Goal: Register for event/course

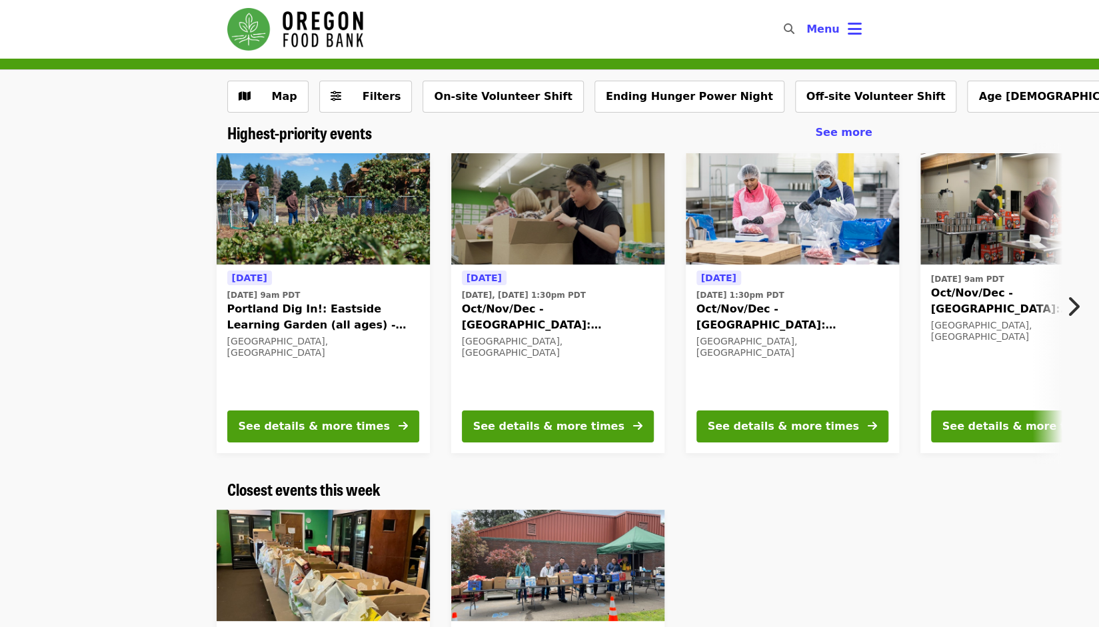
click at [168, 319] on div "[DATE] [DATE] 9am PDT Portland Dig In!: Eastside Learning Garden (all ages) - A…" at bounding box center [544, 303] width 1117 height 321
click at [594, 432] on button "See details & more times" at bounding box center [558, 427] width 192 height 32
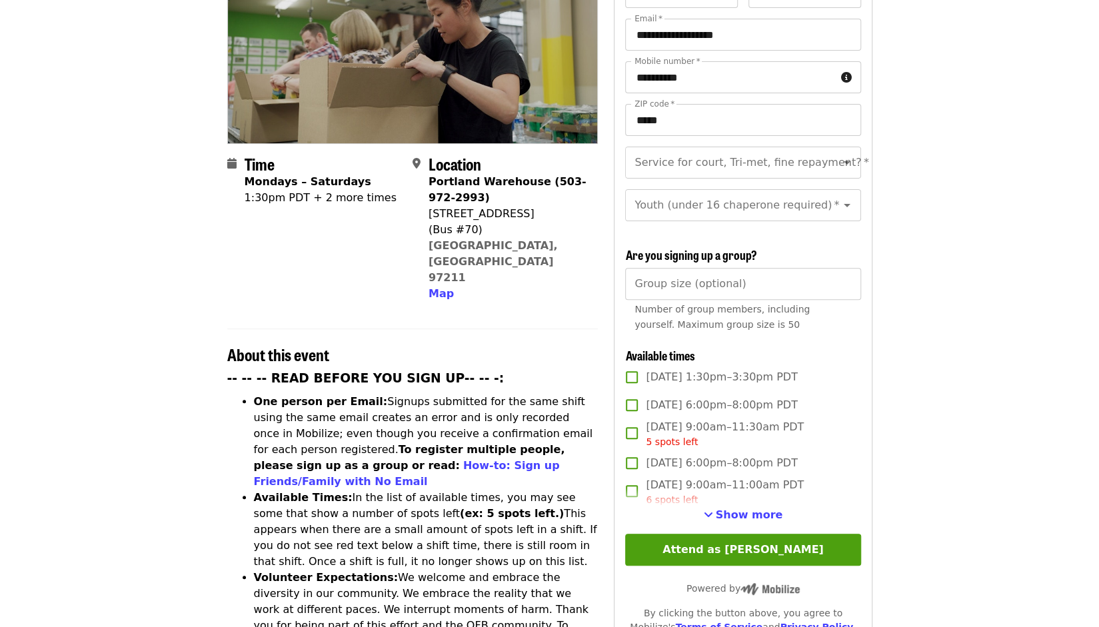
scroll to position [267, 0]
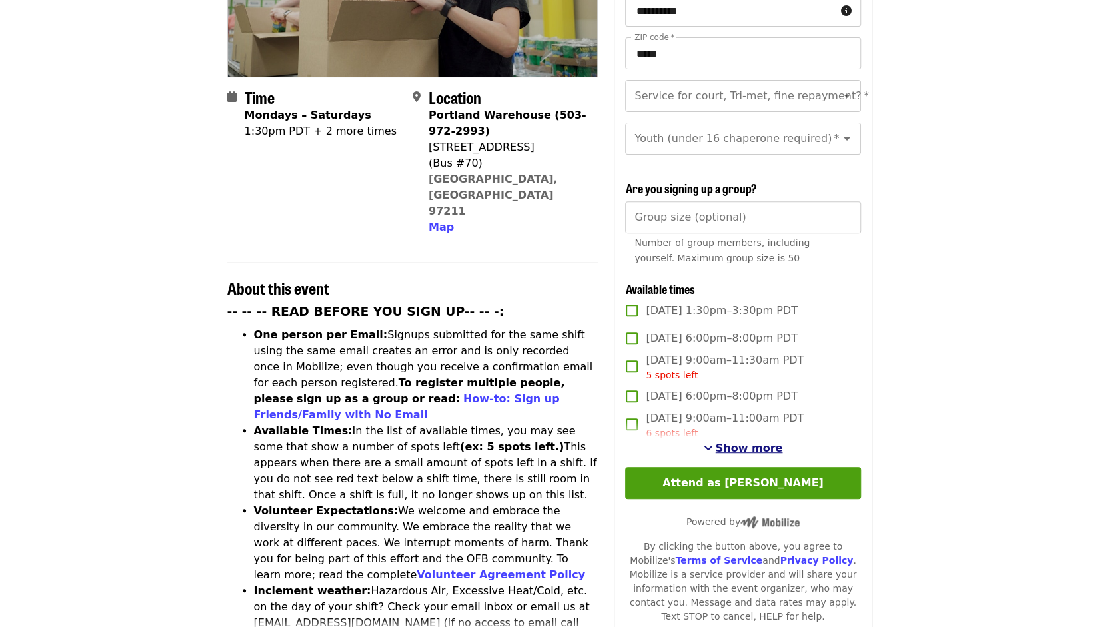
click at [744, 450] on span "Show more" at bounding box center [749, 448] width 67 height 13
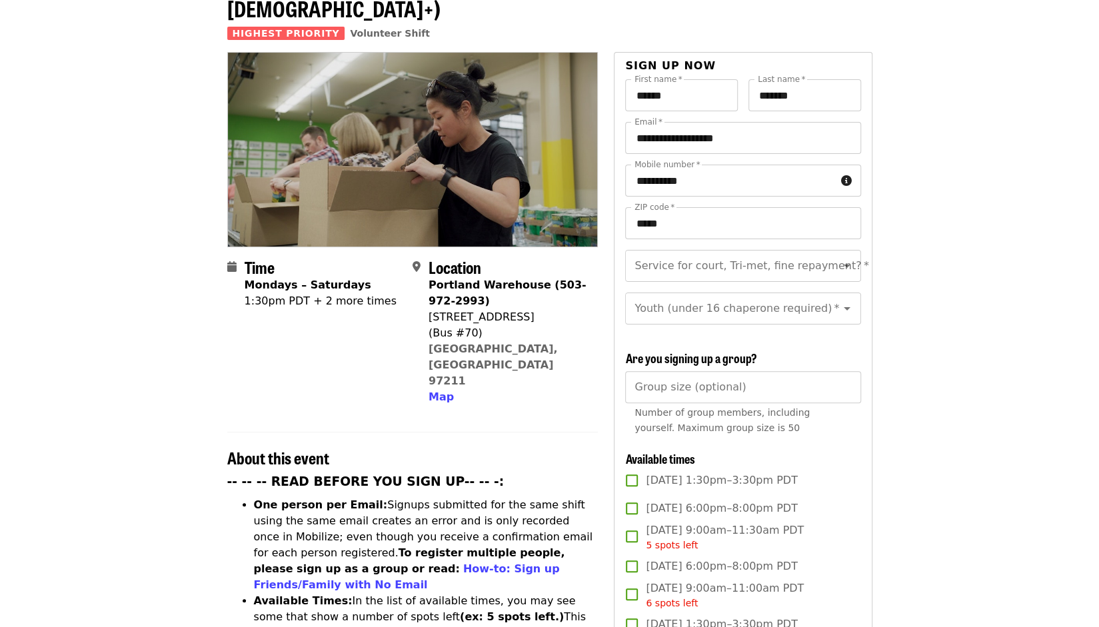
scroll to position [67, 0]
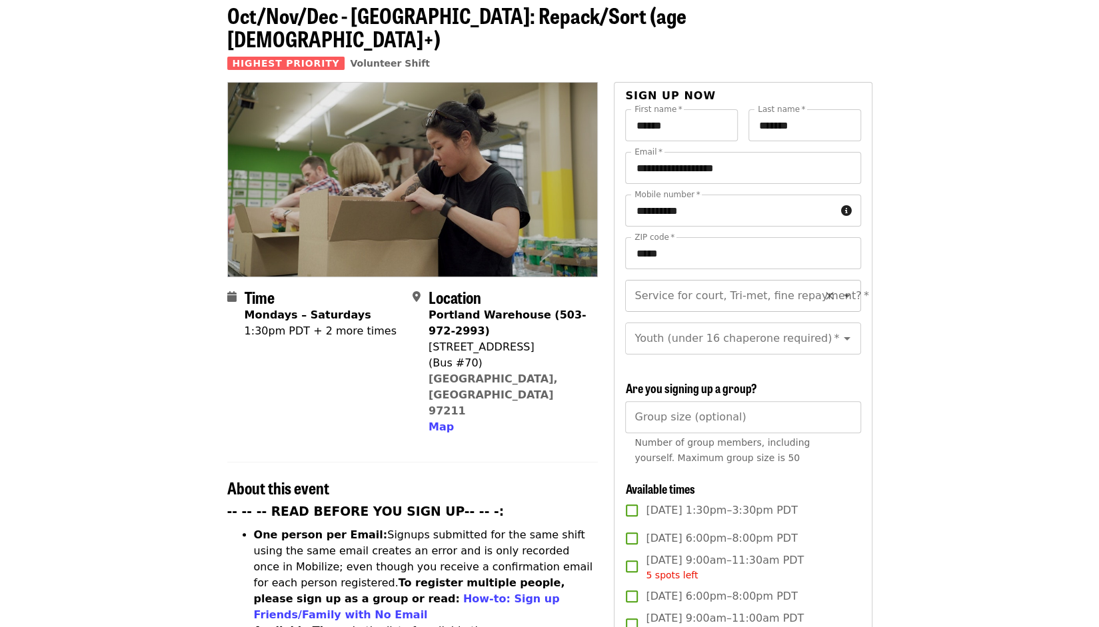
click at [839, 288] on icon "Open" at bounding box center [847, 296] width 16 height 16
click at [794, 311] on li "No" at bounding box center [737, 309] width 226 height 24
type input "**"
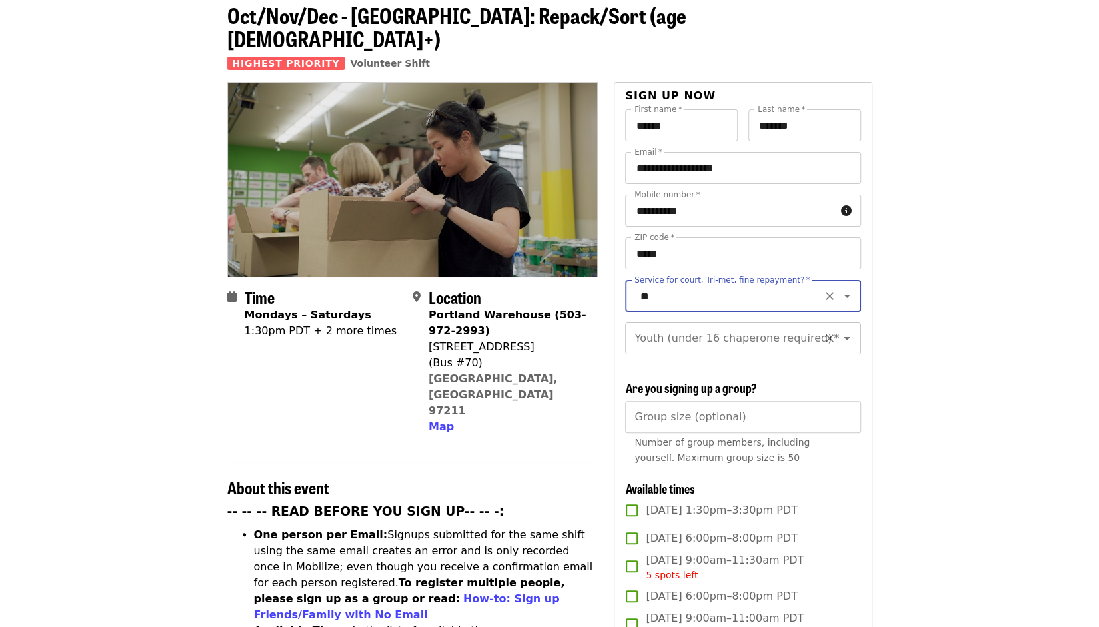
click at [844, 337] on icon "Open" at bounding box center [847, 338] width 7 height 3
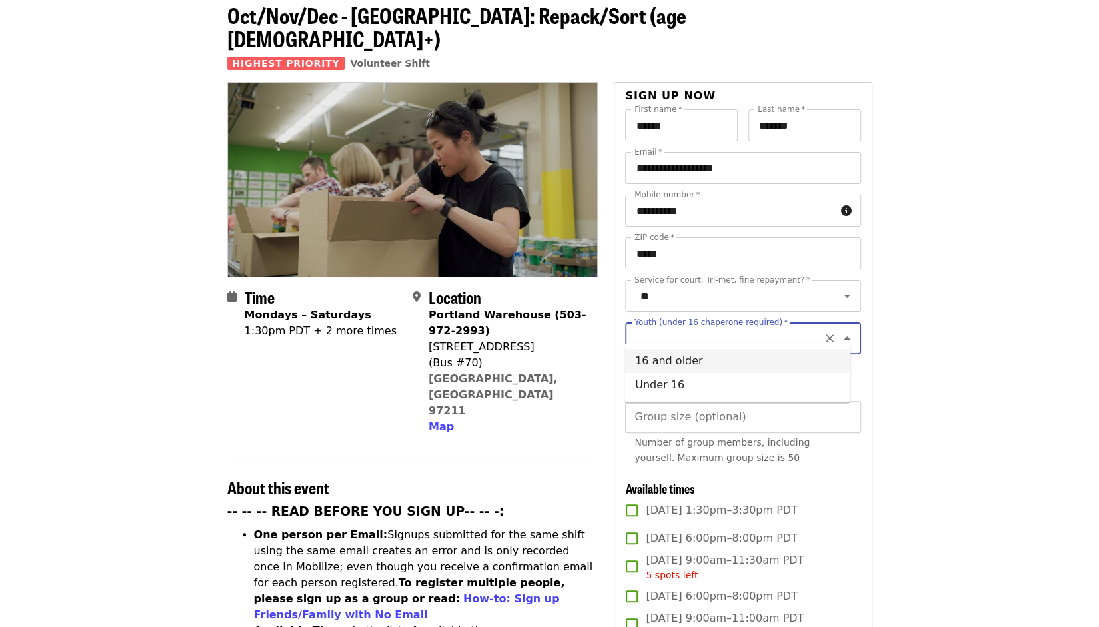
click at [793, 361] on li "16 and older" at bounding box center [737, 361] width 226 height 24
type input "**********"
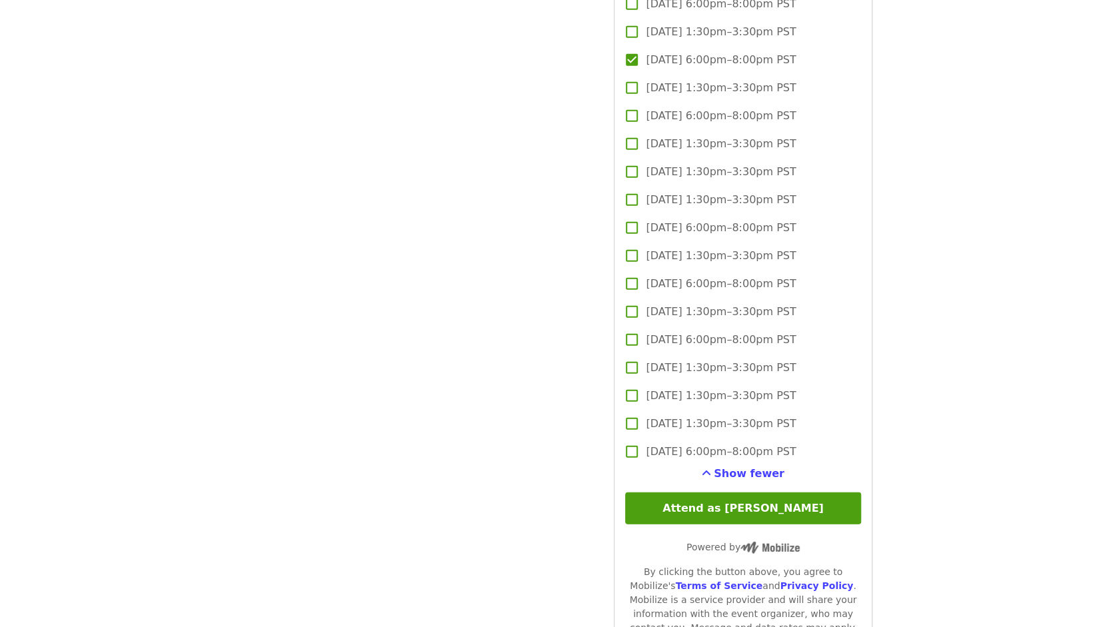
scroll to position [2466, 0]
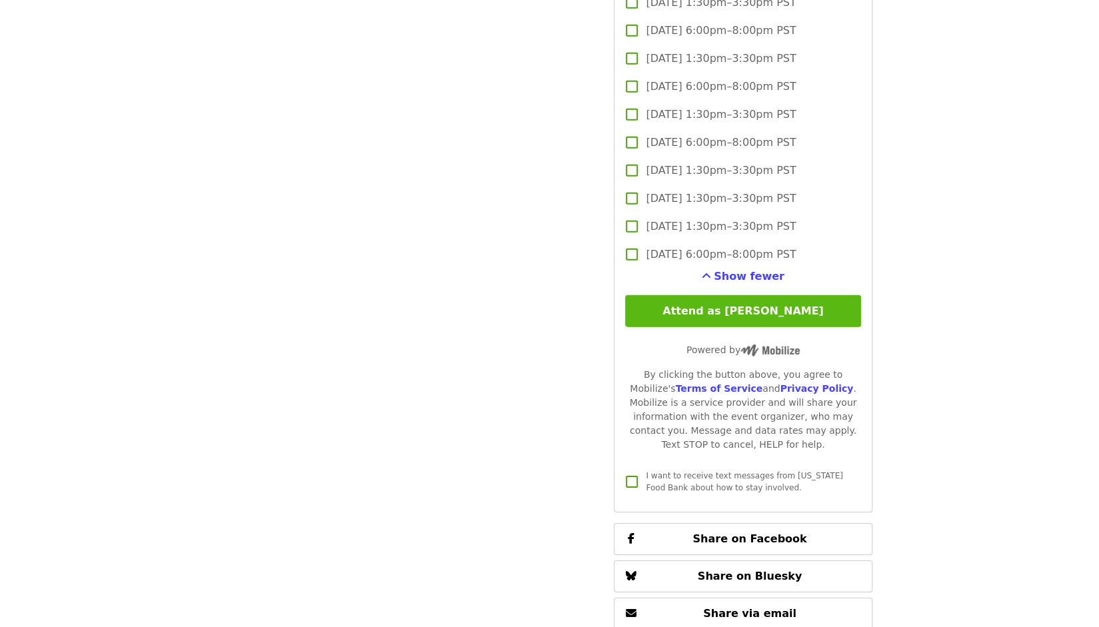
click at [765, 310] on button "Attend as [PERSON_NAME]" at bounding box center [742, 311] width 235 height 32
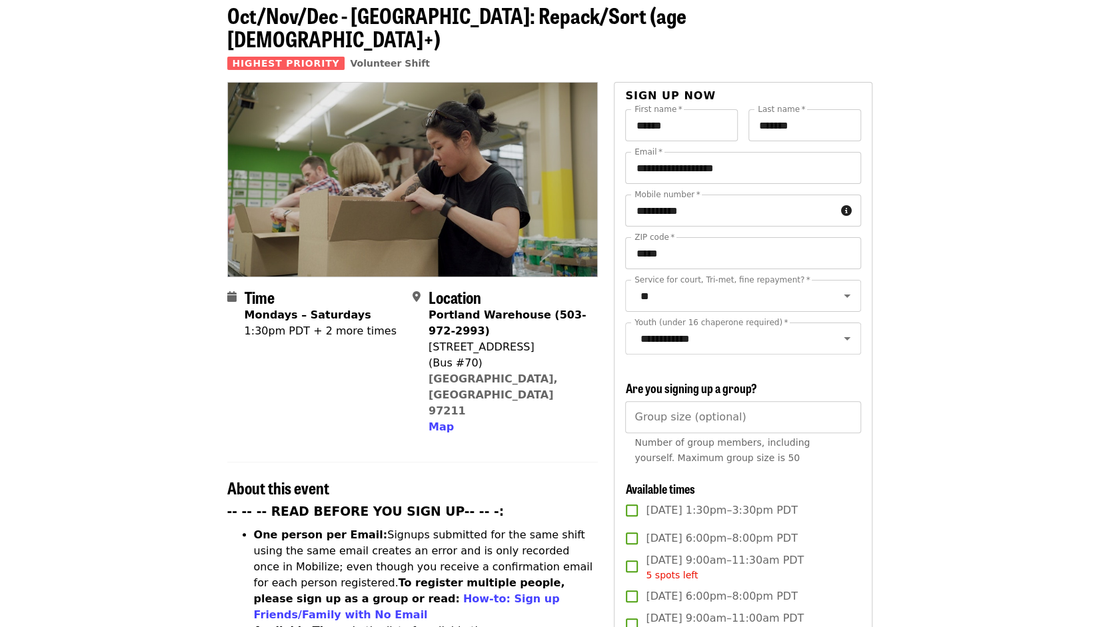
scroll to position [0, 0]
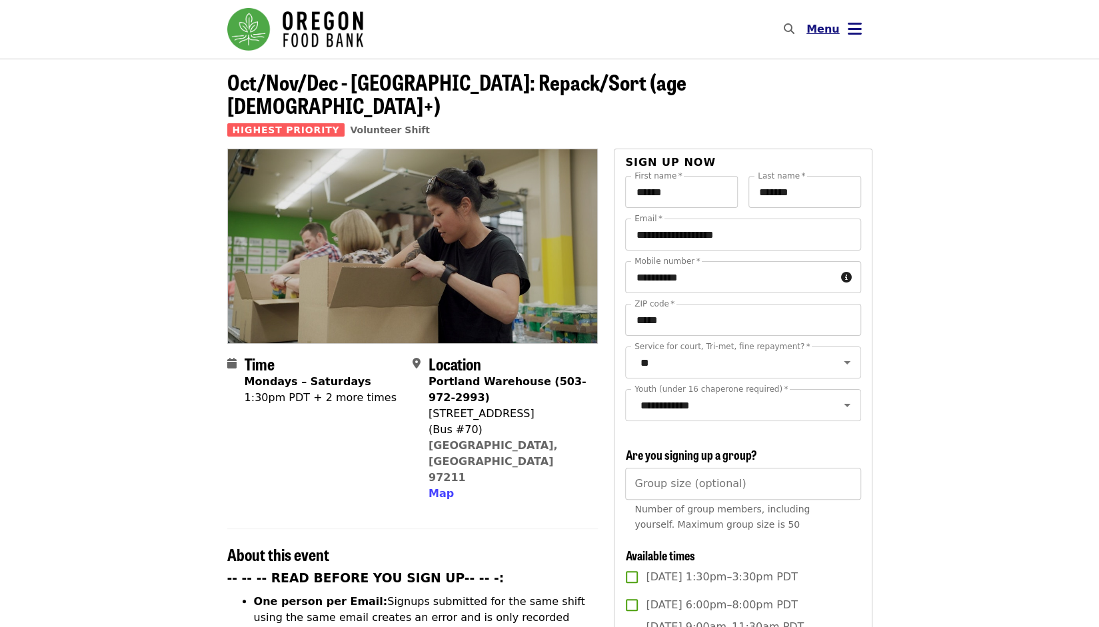
click at [856, 30] on icon "bars icon" at bounding box center [855, 28] width 14 height 19
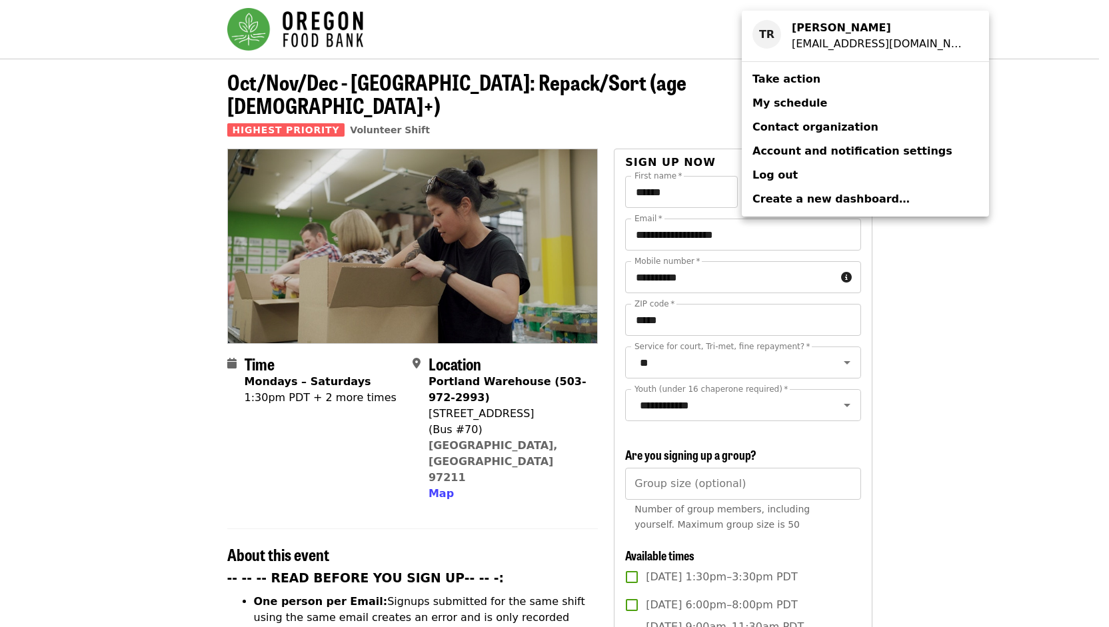
click at [802, 106] on span "My schedule" at bounding box center [789, 103] width 75 height 13
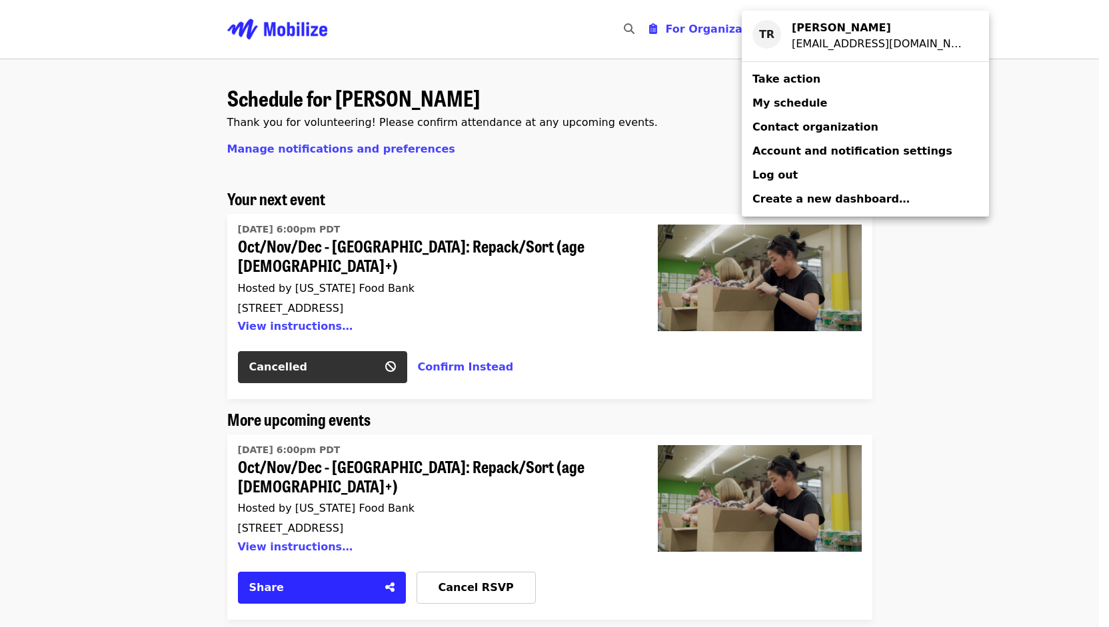
click at [984, 309] on div "Account menu" at bounding box center [554, 313] width 1109 height 627
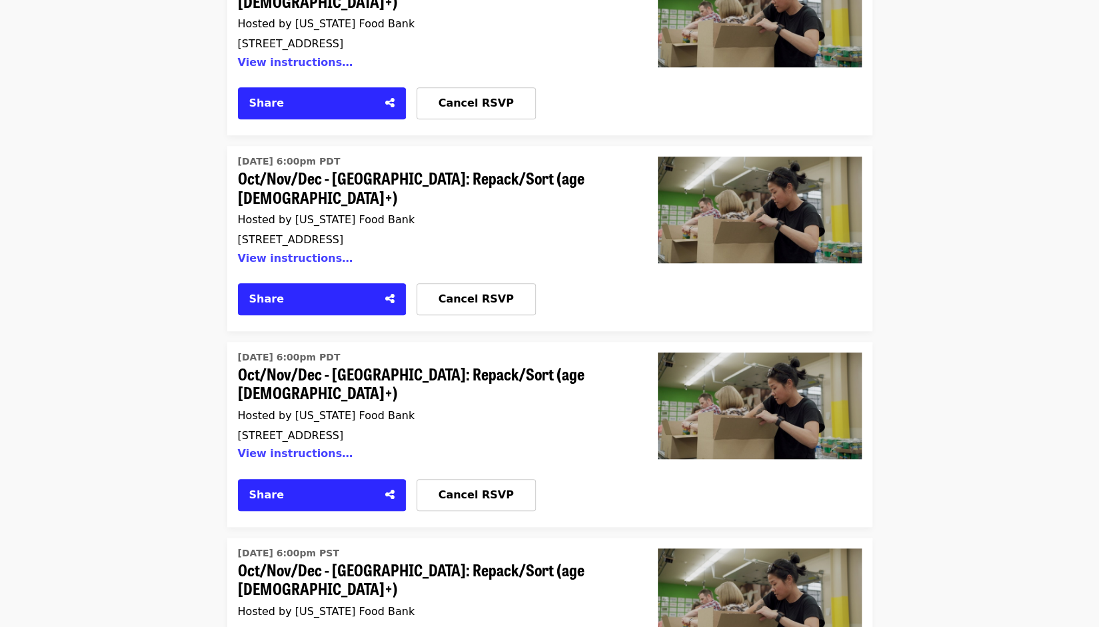
scroll to position [533, 0]
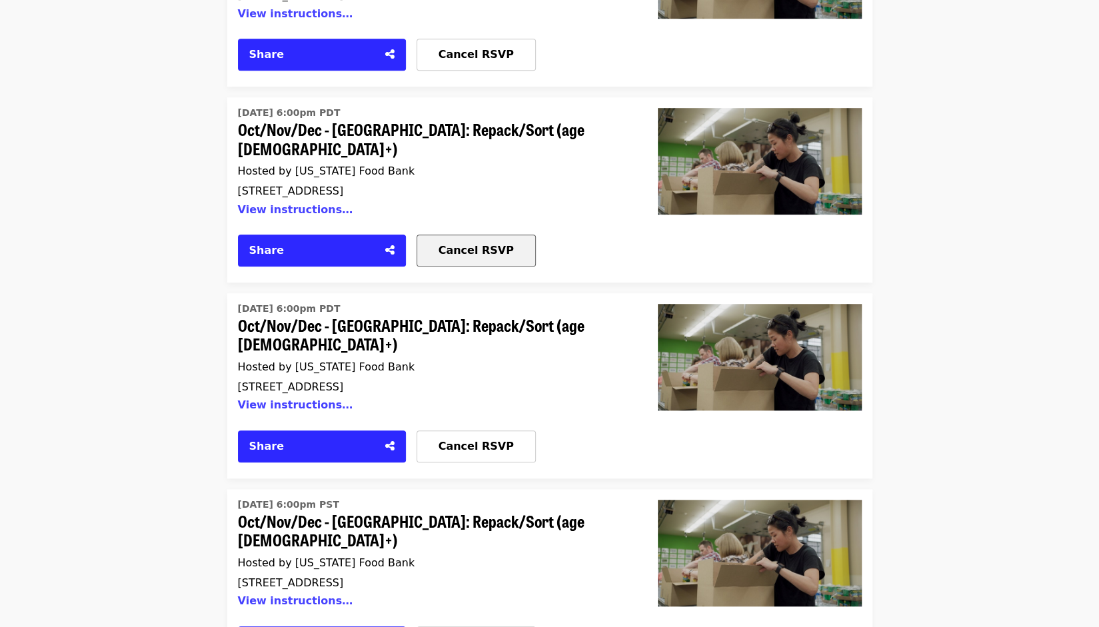
click at [490, 244] on span "Cancel RSVP" at bounding box center [476, 250] width 75 height 13
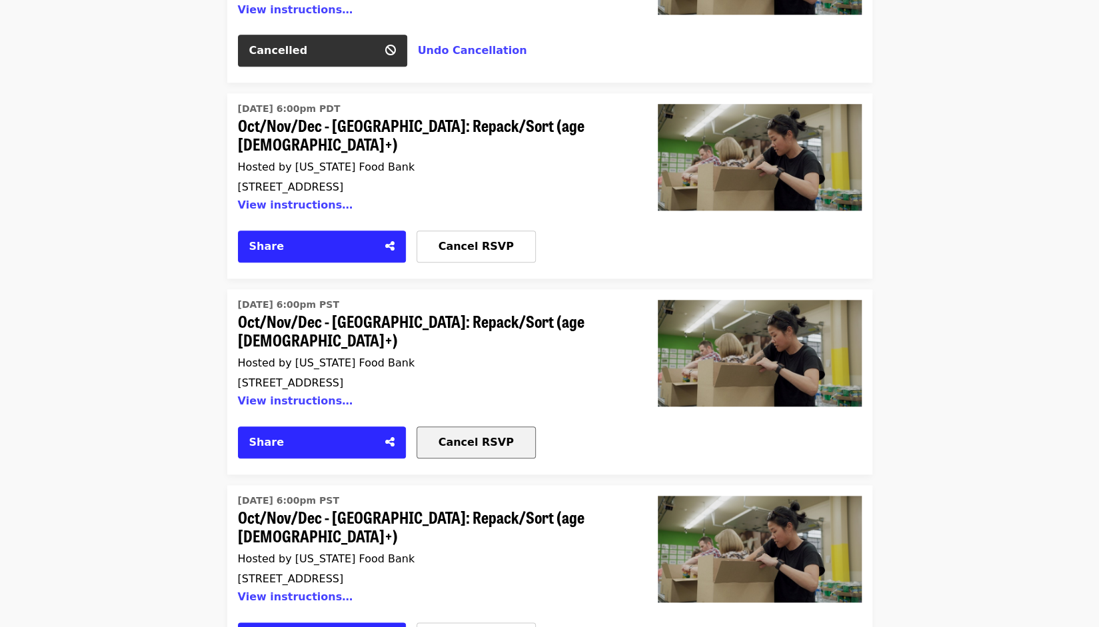
scroll to position [800, 0]
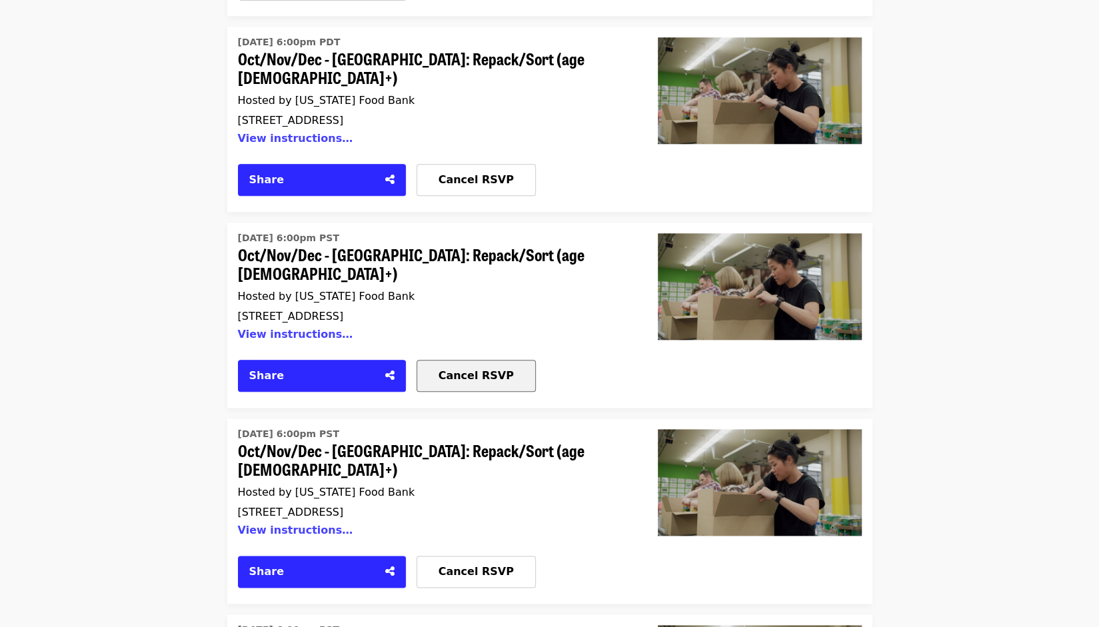
click at [497, 369] on span "Cancel RSVP" at bounding box center [476, 375] width 75 height 13
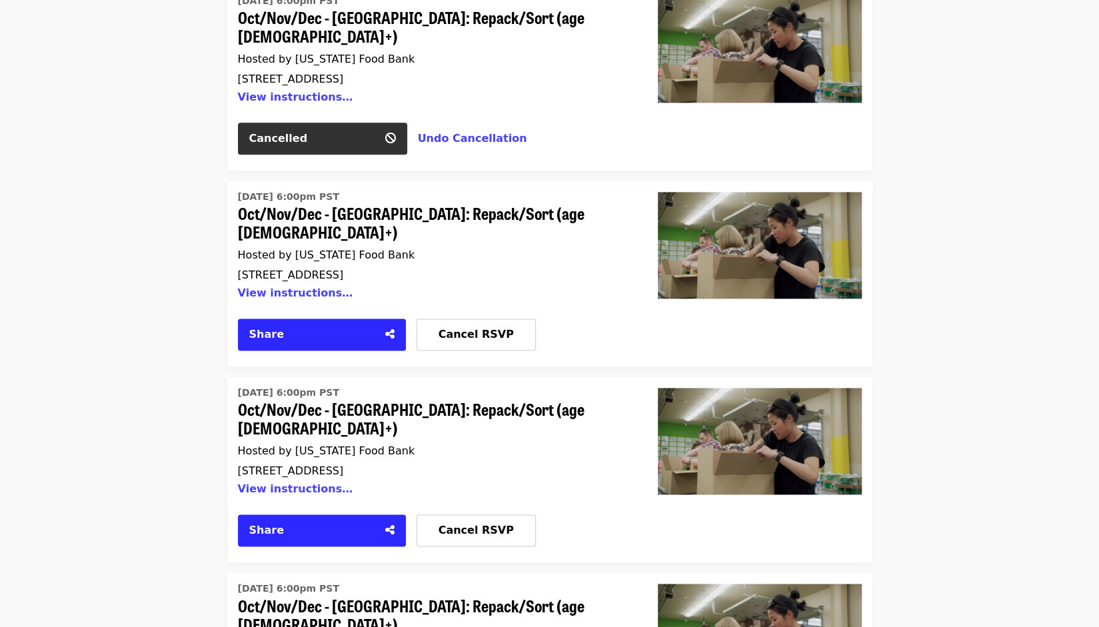
scroll to position [1066, 0]
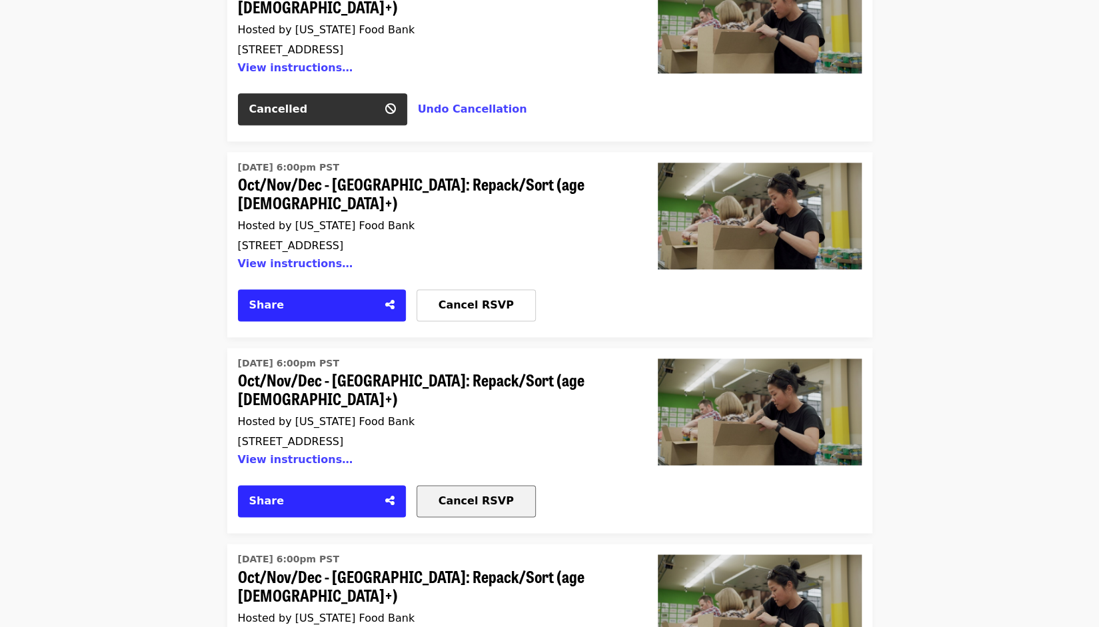
click at [472, 495] on span "Cancel RSVP" at bounding box center [476, 501] width 75 height 13
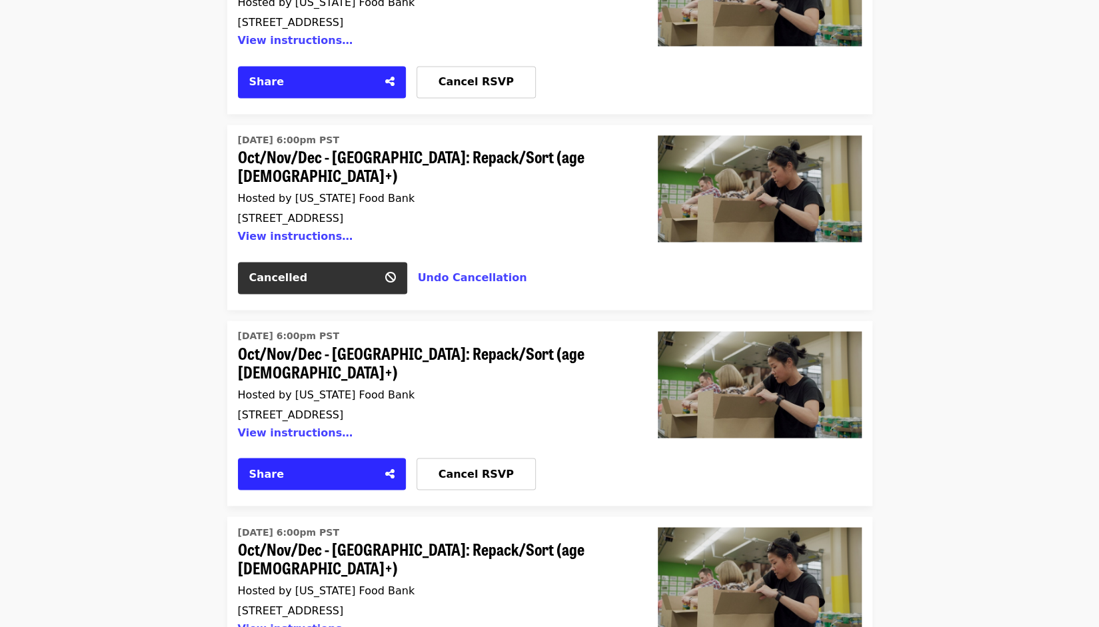
scroll to position [1333, 0]
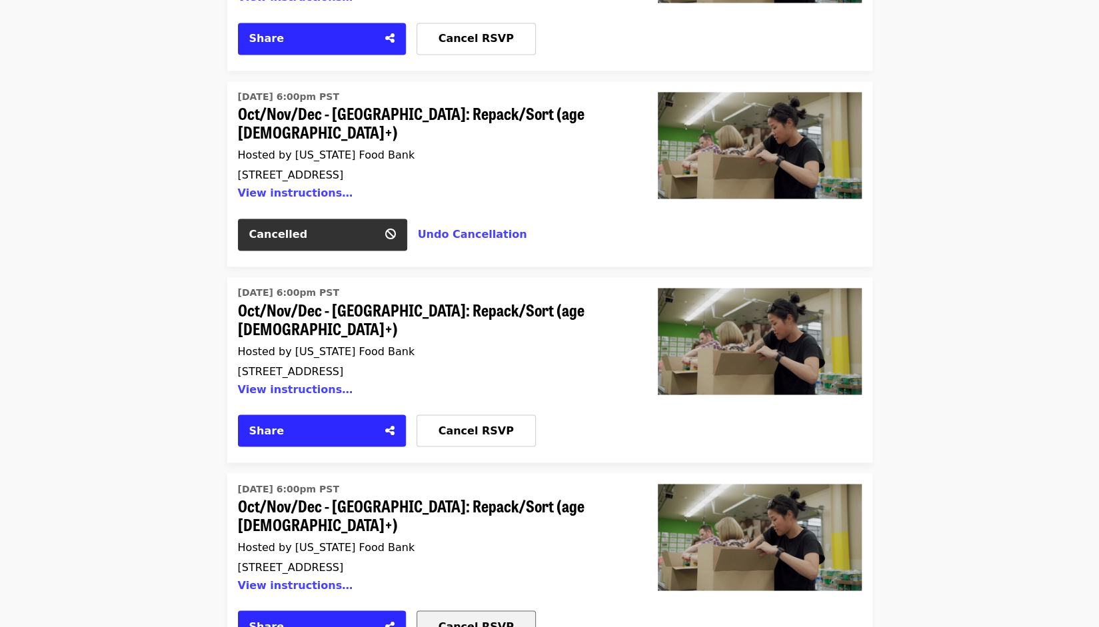
click at [459, 620] on span "Cancel RSVP" at bounding box center [476, 626] width 75 height 13
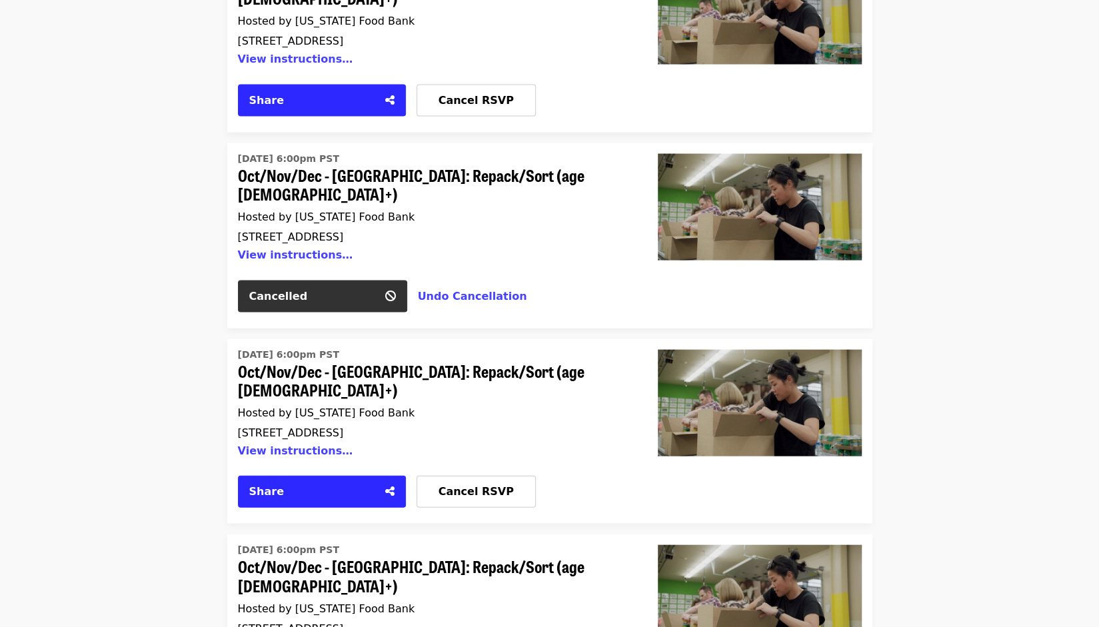
scroll to position [1666, 0]
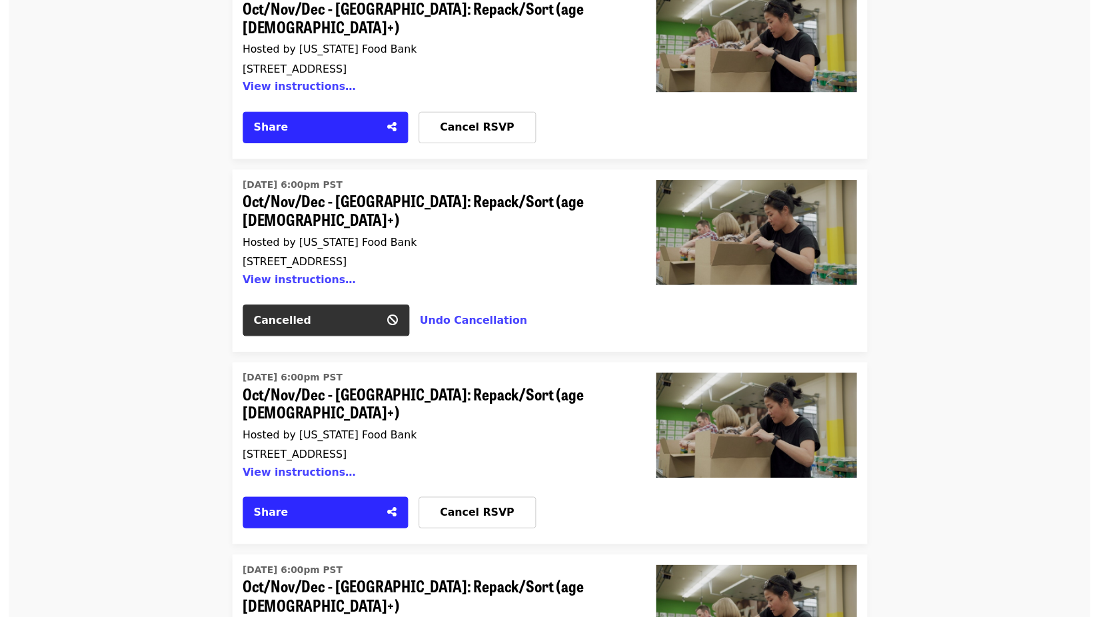
scroll to position [1933, 0]
